Goal: Find specific page/section: Find specific page/section

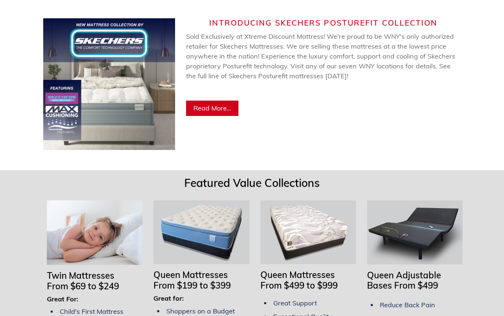
scroll to position [448, 0]
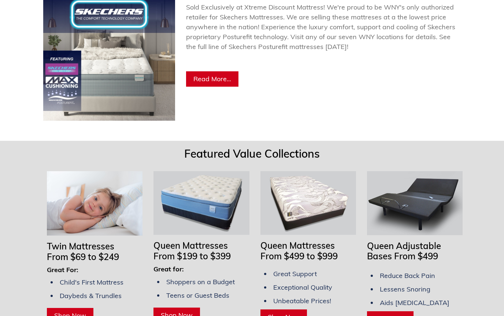
click at [71, 311] on span "Shop Now" at bounding box center [70, 315] width 32 height 8
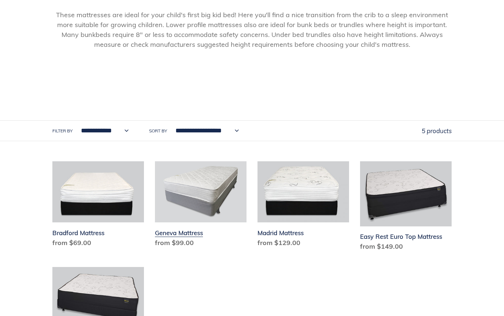
scroll to position [265, 0]
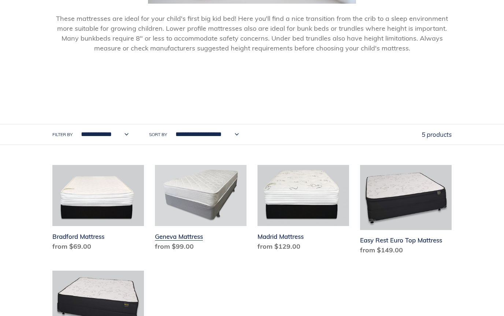
click at [195, 190] on link "Geneva Mattress" at bounding box center [200, 209] width 91 height 89
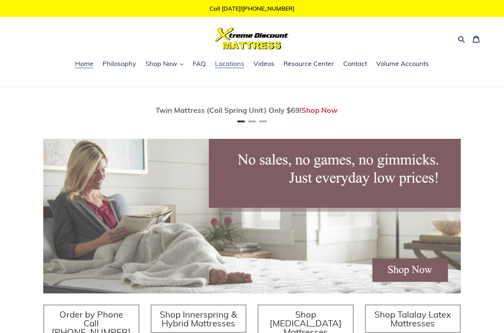
click at [226, 65] on span "Locations" at bounding box center [229, 63] width 29 height 9
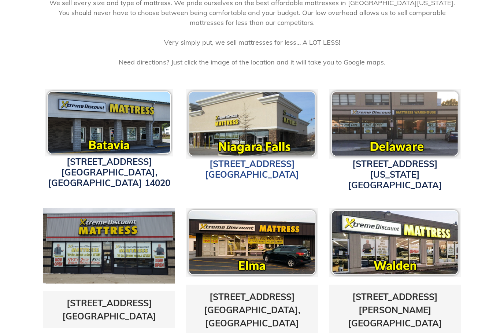
scroll to position [184, 0]
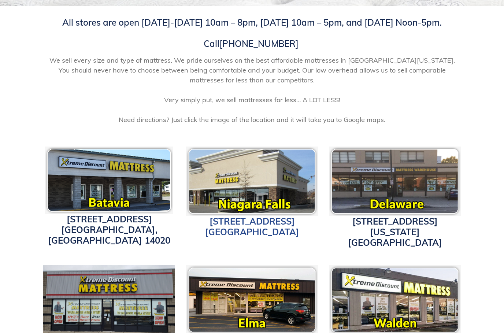
click at [246, 225] on link "[STREET_ADDRESS]" at bounding box center [252, 227] width 94 height 22
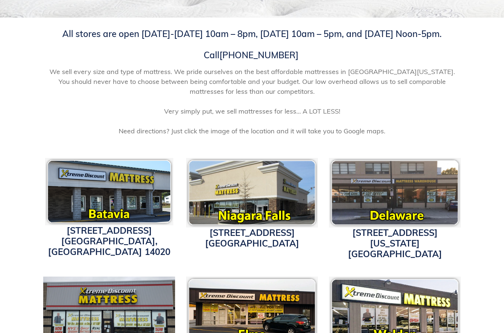
scroll to position [114, 0]
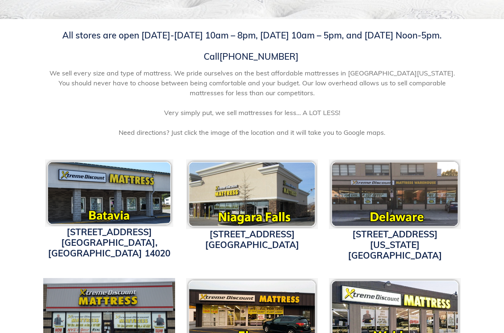
drag, startPoint x: 246, startPoint y: 203, endPoint x: 377, endPoint y: 179, distance: 133.4
click at [377, 179] on img at bounding box center [395, 194] width 132 height 70
drag, startPoint x: 377, startPoint y: 179, endPoint x: 381, endPoint y: 231, distance: 52.1
click at [380, 231] on link "[STREET_ADDRESS][US_STATE] [GEOGRAPHIC_DATA], NY 14217" at bounding box center [395, 244] width 94 height 32
click at [381, 231] on link "[STREET_ADDRESS][US_STATE] [GEOGRAPHIC_DATA], NY 14217" at bounding box center [395, 244] width 94 height 32
